Goal: Transaction & Acquisition: Purchase product/service

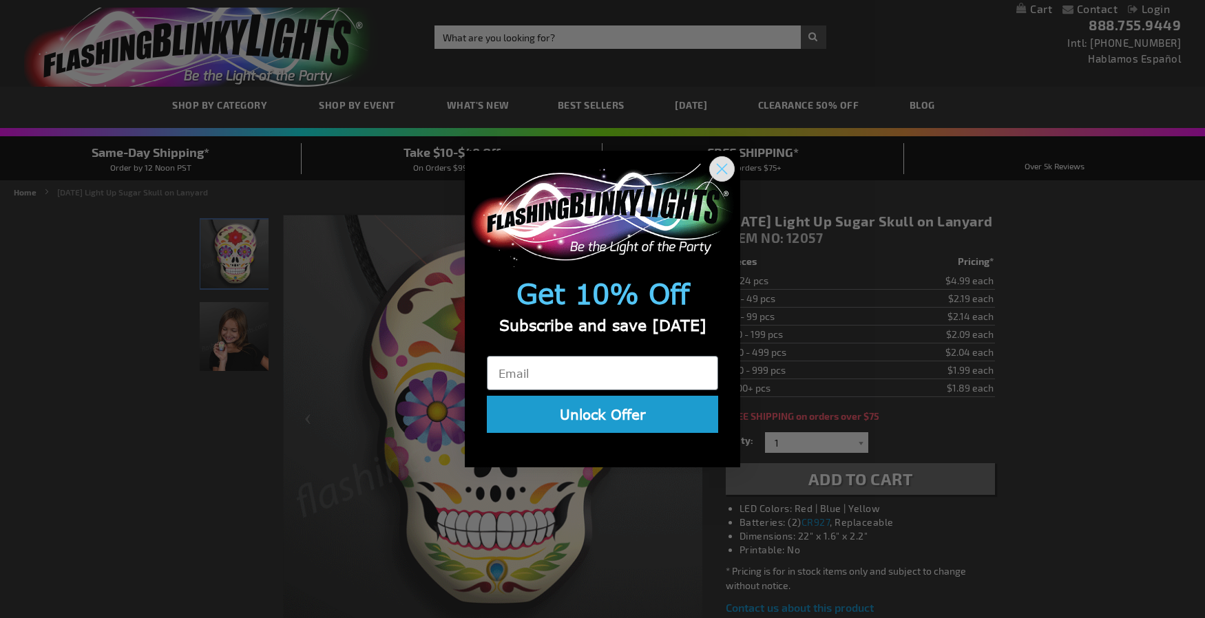
click at [718, 167] on circle "Close dialog" at bounding box center [721, 168] width 23 height 23
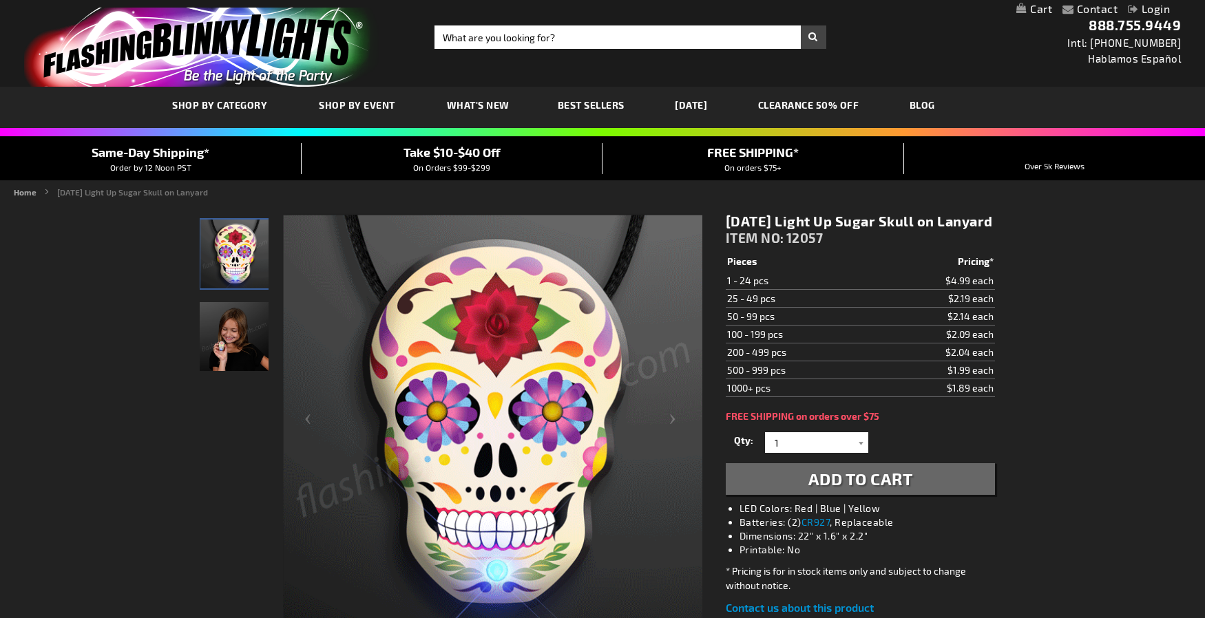
click at [691, 114] on link "[DATE]" at bounding box center [690, 105] width 53 height 46
click at [694, 107] on link "[DATE]" at bounding box center [690, 105] width 53 height 46
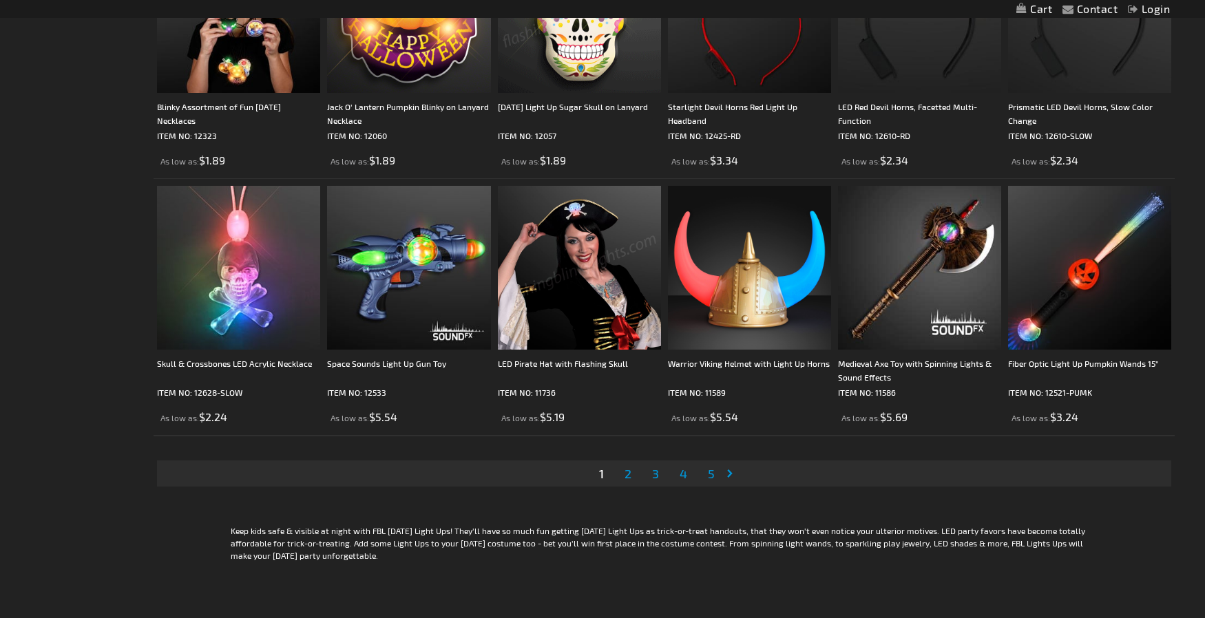
scroll to position [2587, 0]
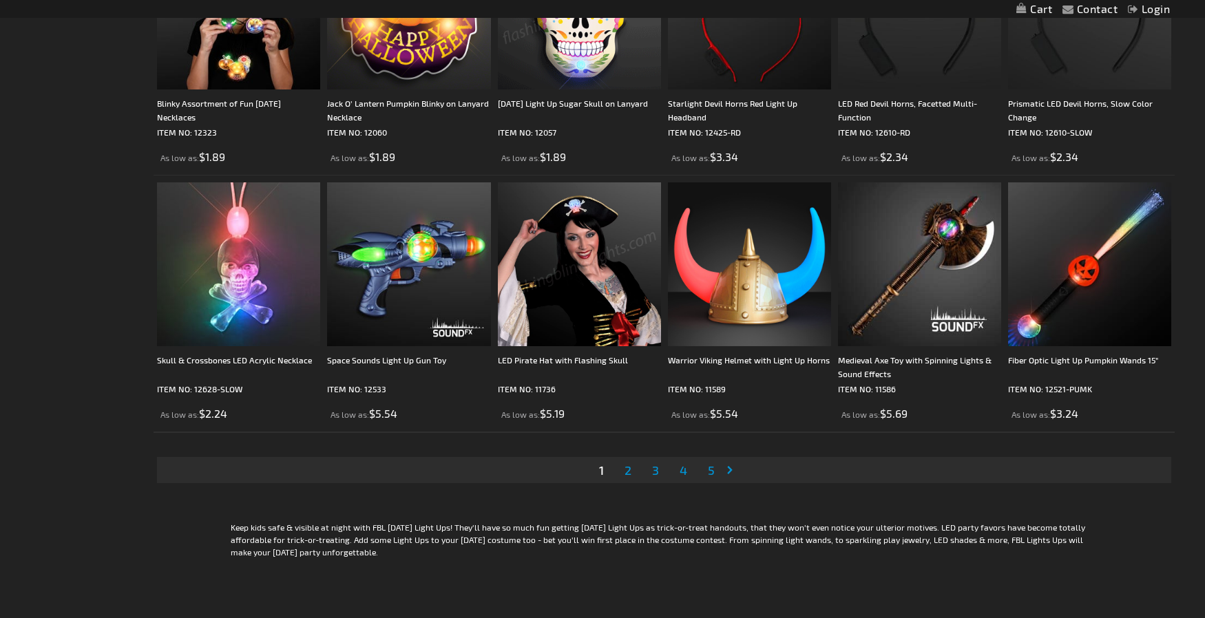
click at [629, 474] on span "2" at bounding box center [627, 470] width 7 height 15
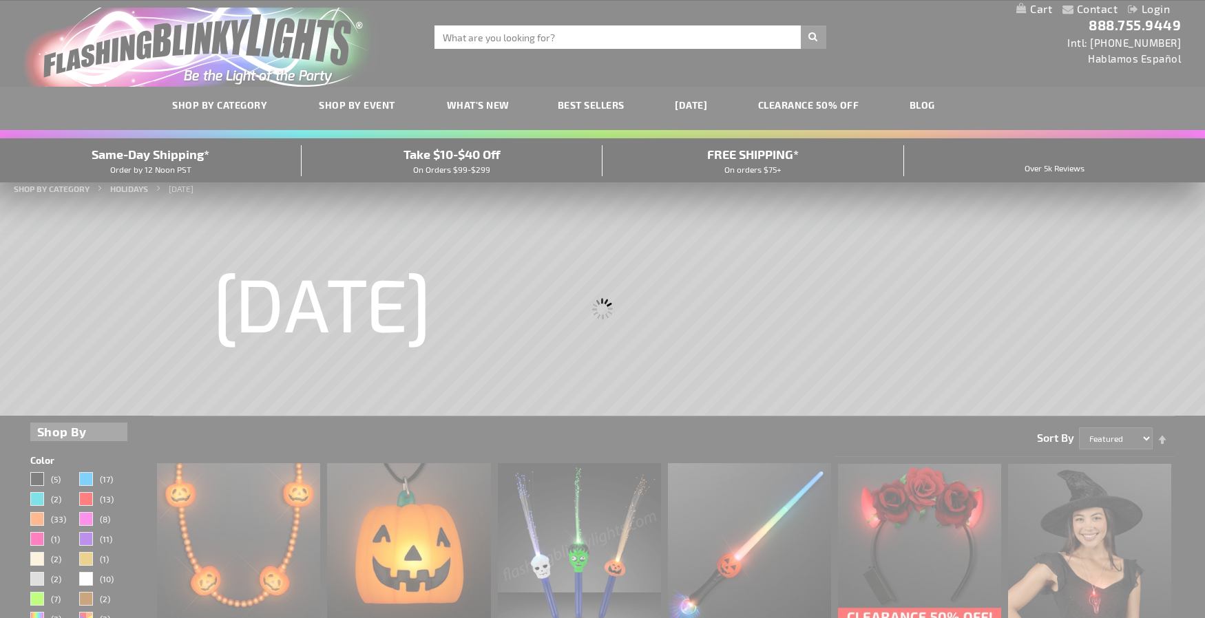
scroll to position [0, 0]
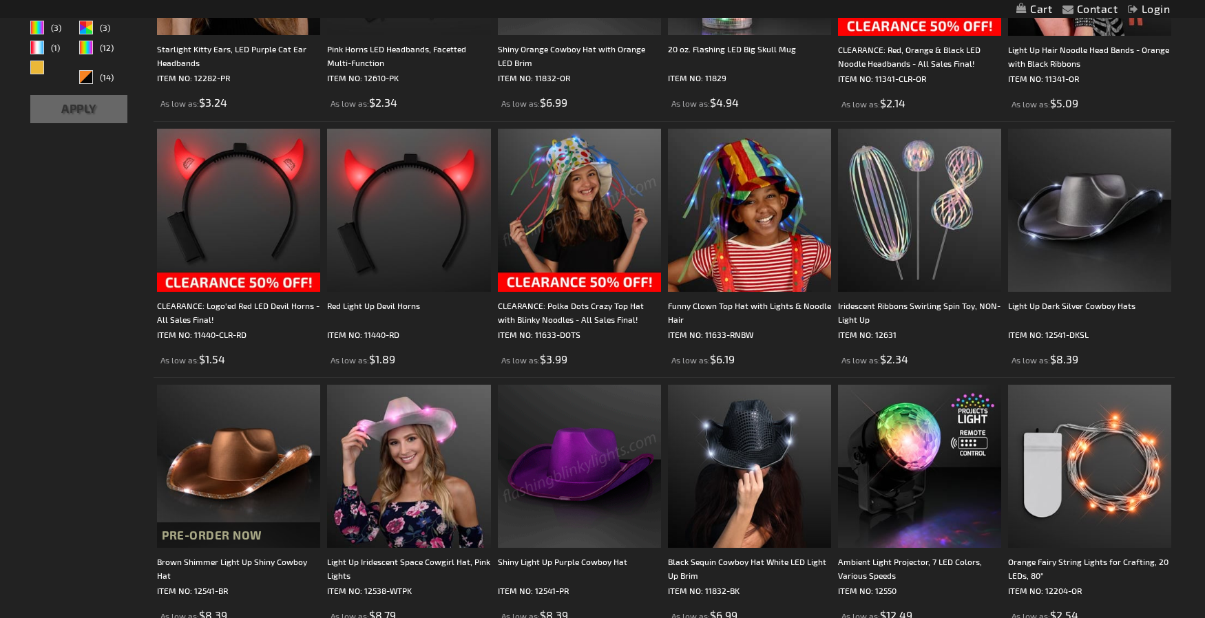
scroll to position [592, 0]
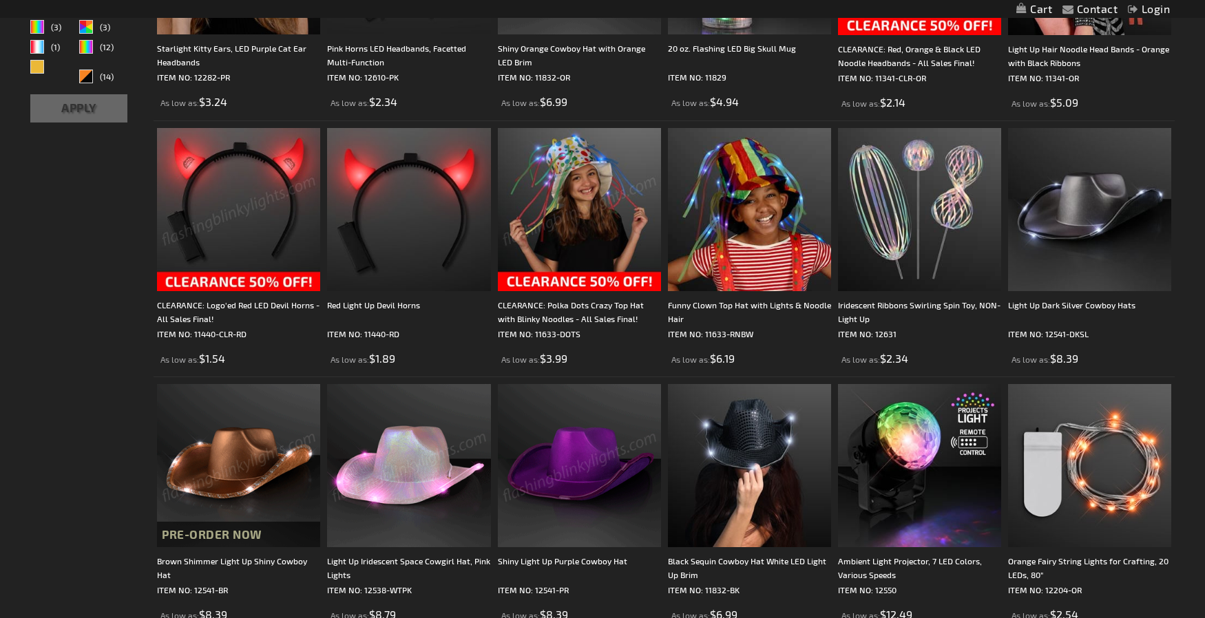
click at [219, 240] on img at bounding box center [238, 209] width 163 height 163
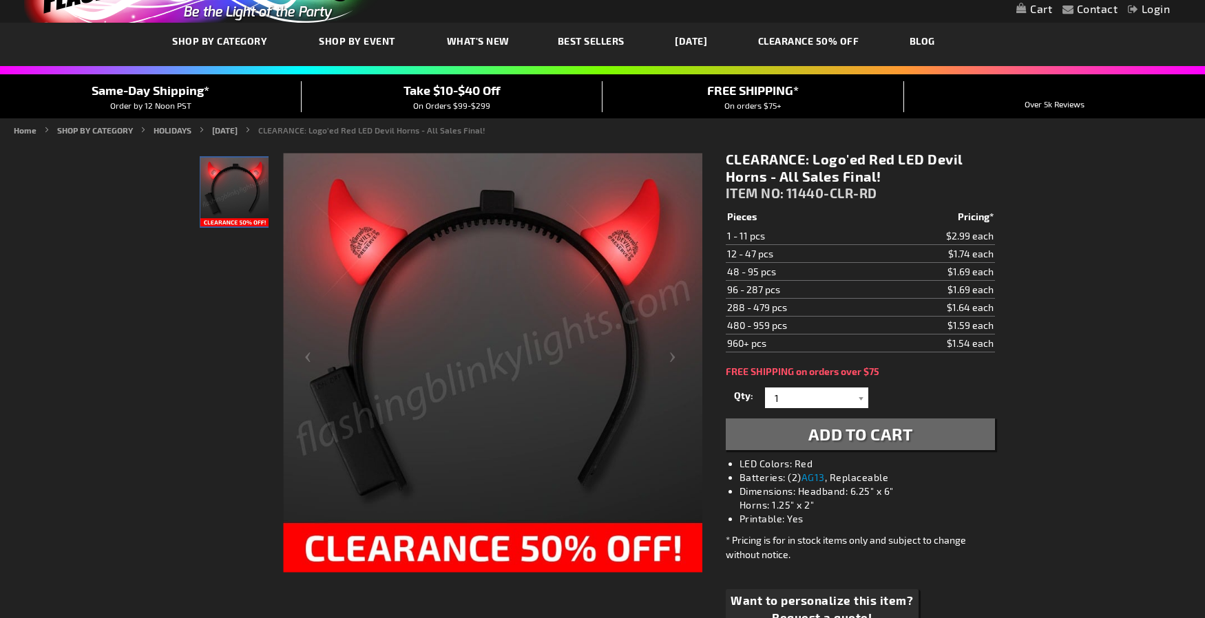
scroll to position [67, 0]
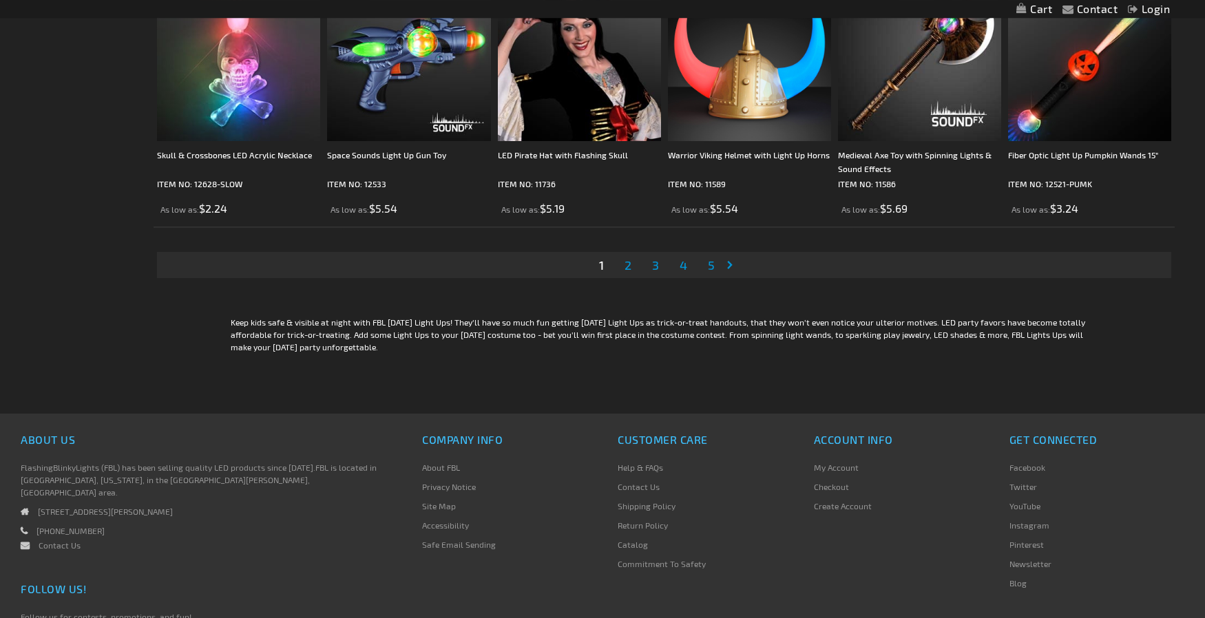
scroll to position [2801, 0]
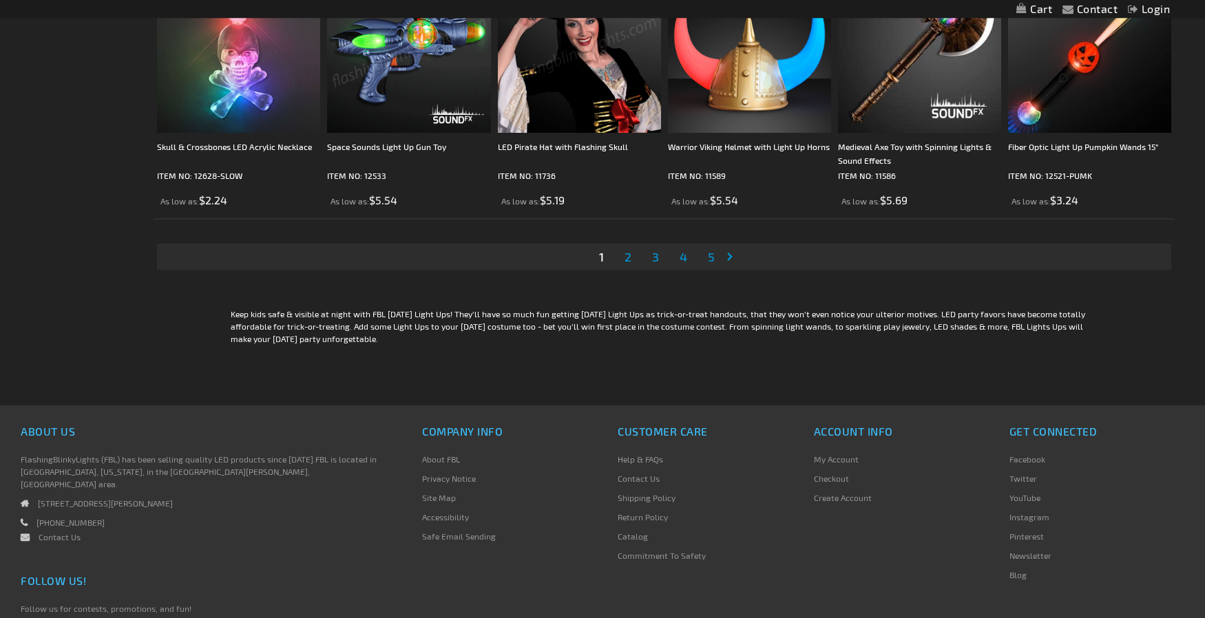
click at [631, 258] on span "2" at bounding box center [627, 256] width 7 height 15
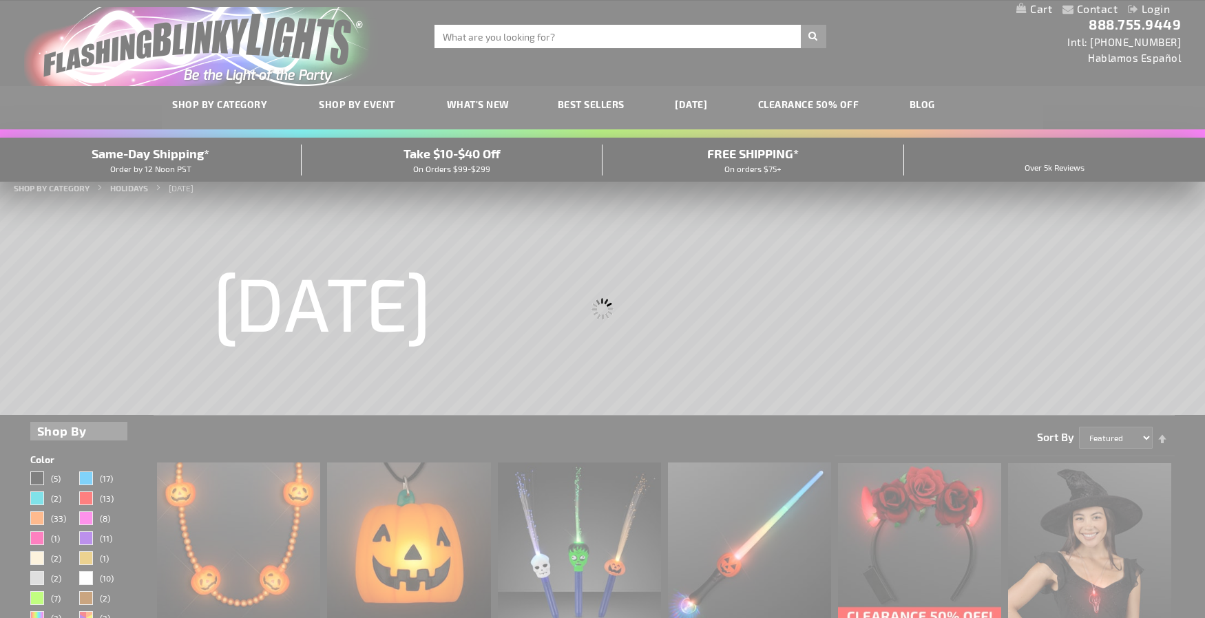
scroll to position [0, 0]
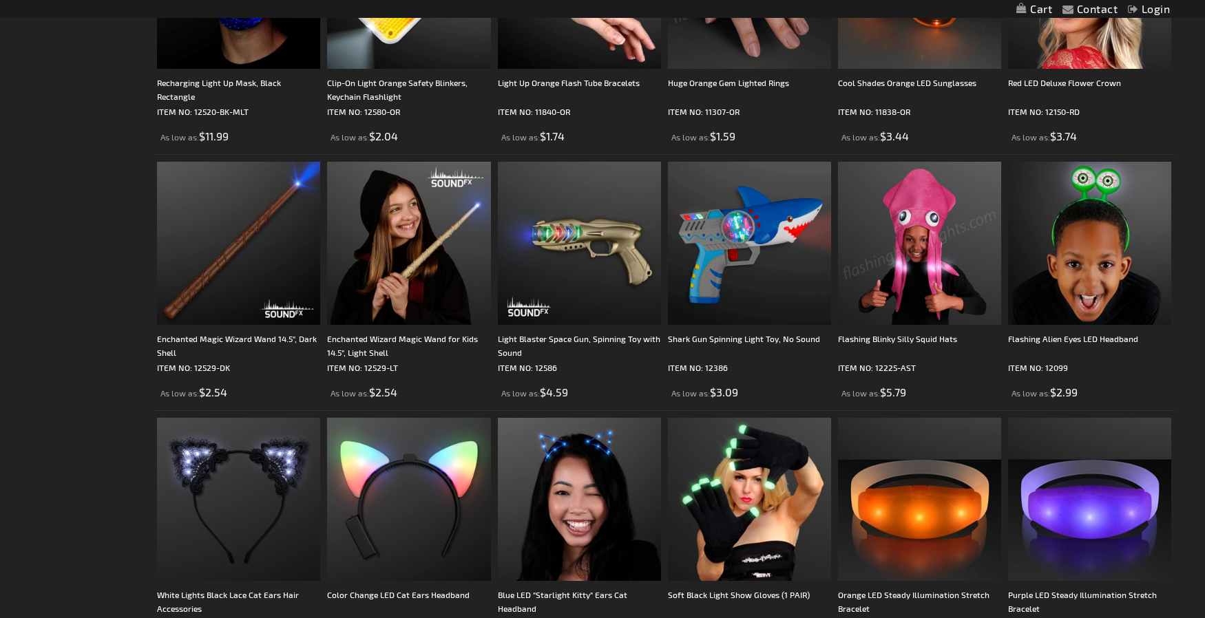
scroll to position [1589, 0]
